Goal: Information Seeking & Learning: Find specific fact

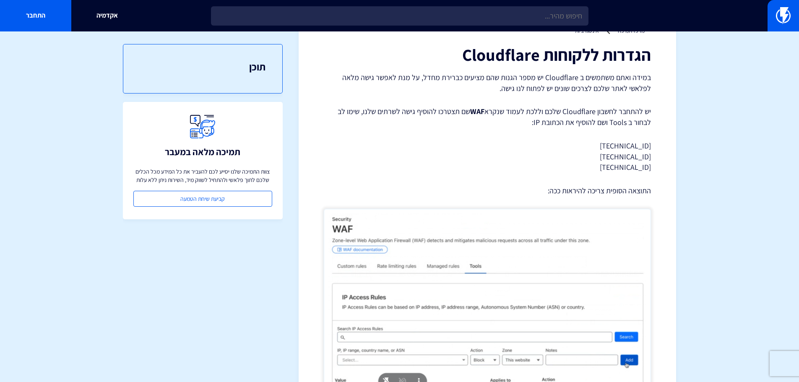
scroll to position [42, 0]
drag, startPoint x: 516, startPoint y: 111, endPoint x: 467, endPoint y: 110, distance: 48.2
click at [468, 111] on p "יש להתחבר לחשבון Cloudflare שלכם וללכת לעמוד שנקרא WAF שם תצטרכו להוסיף גישה לש…" at bounding box center [487, 117] width 327 height 21
click at [467, 110] on p "יש להתחבר לחשבון Cloudflare שלכם וללכת לעמוד שנקרא WAF שם תצטרכו להוסיף גישה לש…" at bounding box center [487, 117] width 327 height 21
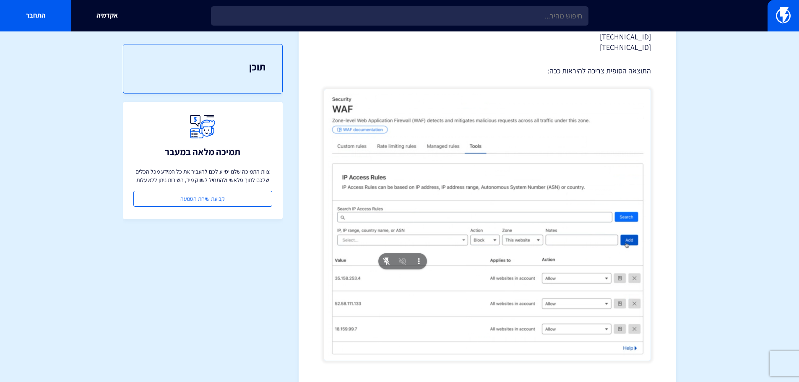
scroll to position [126, 0]
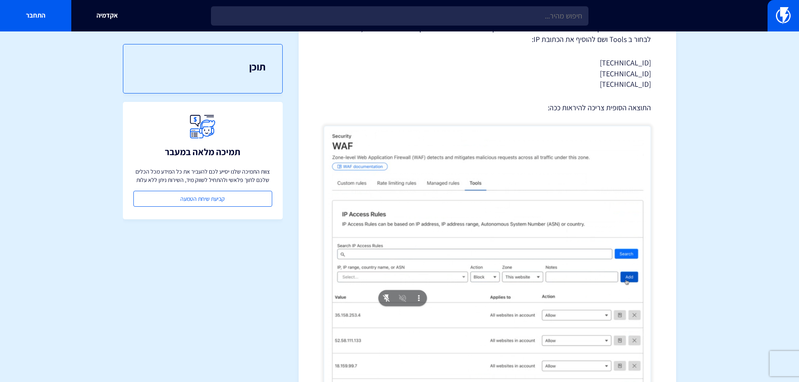
click at [626, 62] on p "[TECHNICAL_ID] [TECHNICAL_ID] [TECHNICAL_ID]" at bounding box center [487, 73] width 327 height 32
click at [685, 63] on section "מרכז תמיכה אינטגרציות הגדרות ללקוחות Cloudflare במידה ואתם משתמשים ב Cloudflare…" at bounding box center [399, 175] width 799 height 538
drag, startPoint x: 611, startPoint y: 62, endPoint x: 660, endPoint y: 61, distance: 49.1
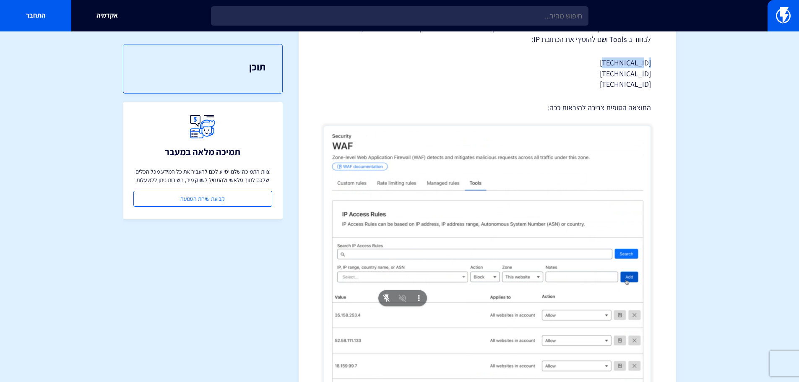
click at [660, 61] on div "מרכז תמיכה אינטגרציות הגדרות ללקוחות Cloudflare במידה ואתם משתמשים ב Cloudflare…" at bounding box center [487, 174] width 377 height 513
copy p "[TECHNICAL_ID]"
click at [636, 73] on p "[TECHNICAL_ID] [TECHNICAL_ID] [TECHNICAL_ID]" at bounding box center [487, 73] width 327 height 32
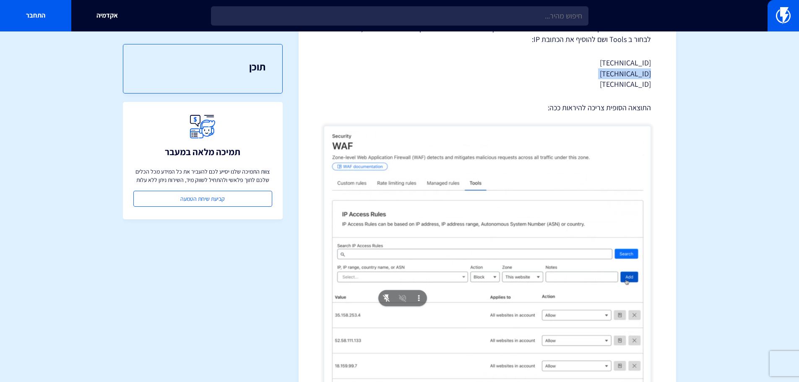
copy p "[TECHNICAL_ID]"
click at [628, 82] on p "[TECHNICAL_ID] [TECHNICAL_ID] [TECHNICAL_ID]" at bounding box center [487, 73] width 327 height 32
copy p "[TECHNICAL_ID]"
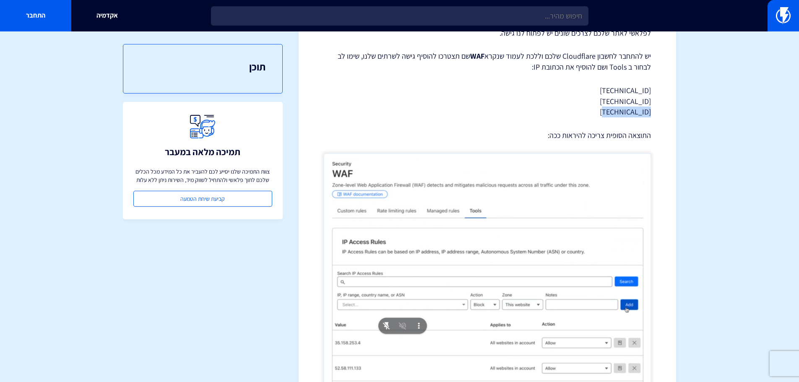
scroll to position [62, 0]
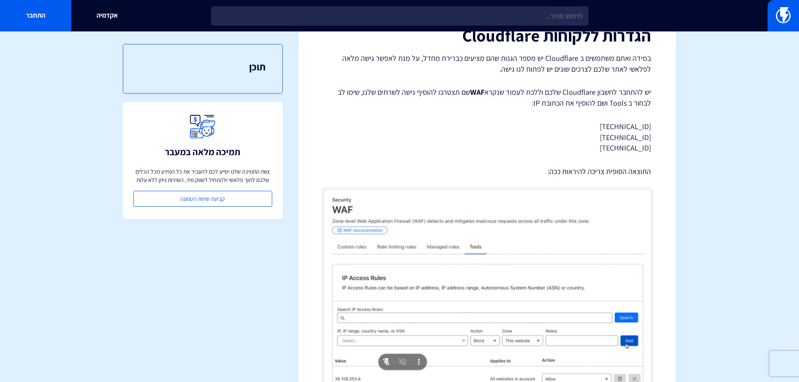
click at [624, 133] on p "[TECHNICAL_ID] [TECHNICAL_ID] [TECHNICAL_ID]" at bounding box center [487, 137] width 327 height 32
copy p "[TECHNICAL_ID]"
click at [635, 126] on p "[TECHNICAL_ID] [TECHNICAL_ID] [TECHNICAL_ID]" at bounding box center [487, 137] width 327 height 32
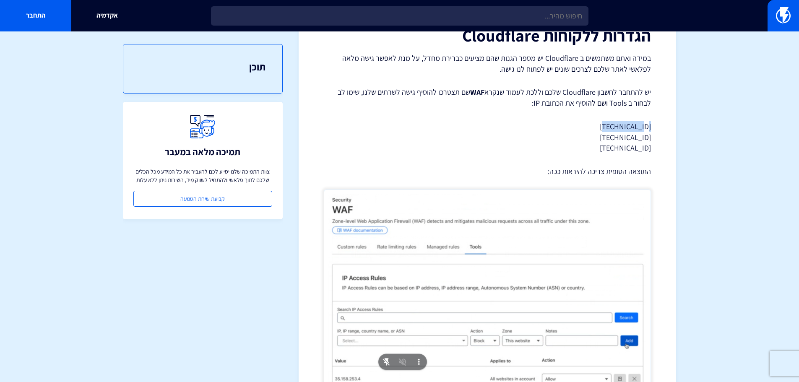
copy p "[TECHNICAL_ID]"
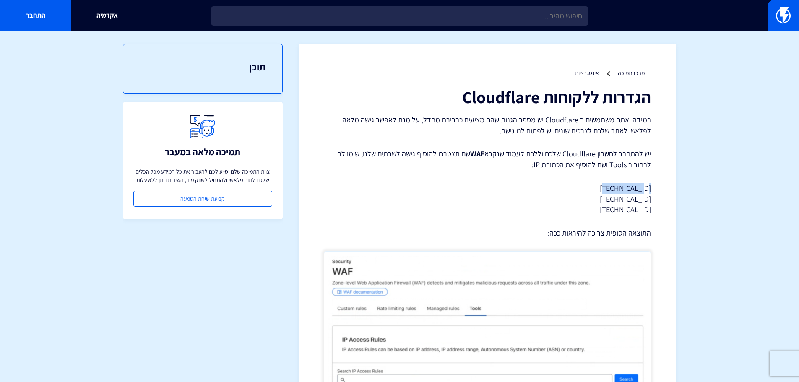
scroll to position [0, 0]
